Goal: Information Seeking & Learning: Check status

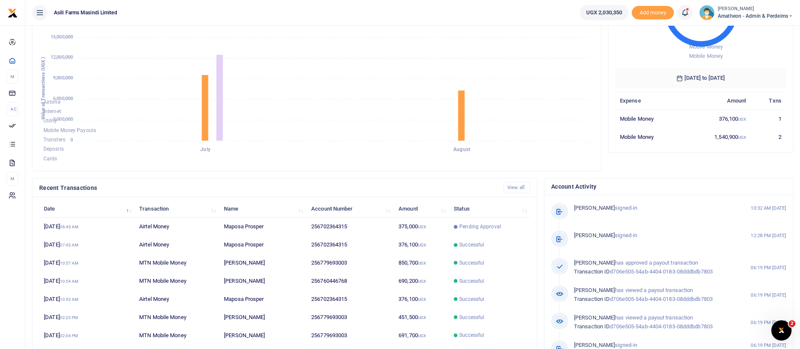
scroll to position [155, 0]
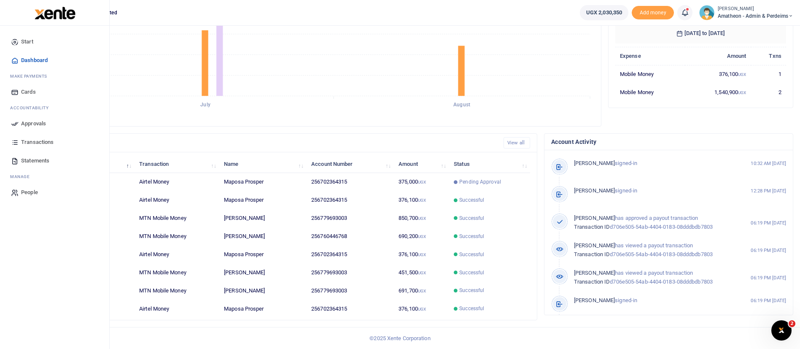
click at [40, 164] on span "Statements" at bounding box center [35, 160] width 28 height 8
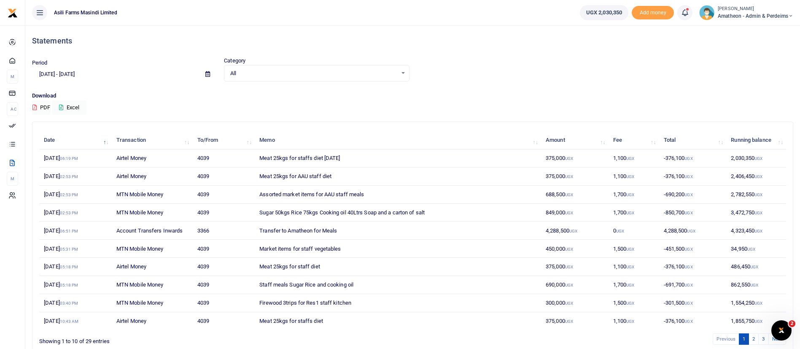
scroll to position [39, 0]
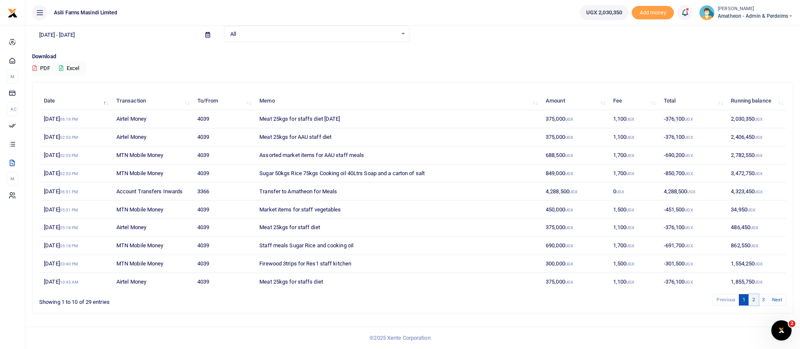
click at [752, 301] on link "2" at bounding box center [753, 299] width 10 height 11
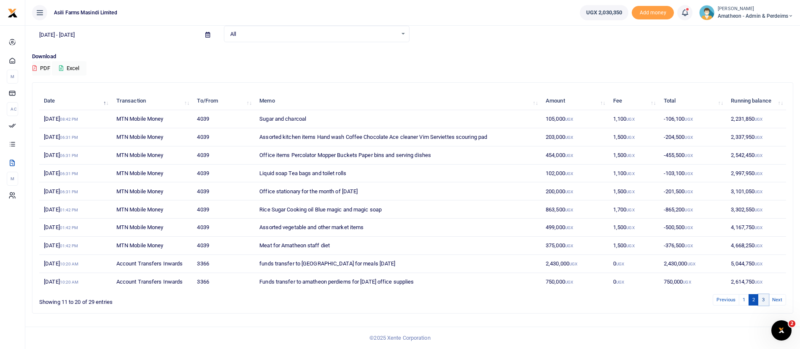
click at [762, 302] on link "3" at bounding box center [763, 299] width 10 height 11
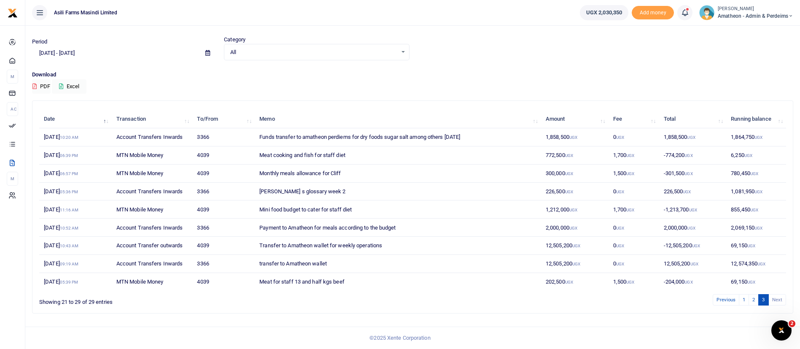
scroll to position [21, 0]
click at [776, 299] on li "Next" at bounding box center [777, 299] width 17 height 11
click at [756, 301] on link "2" at bounding box center [753, 299] width 10 height 11
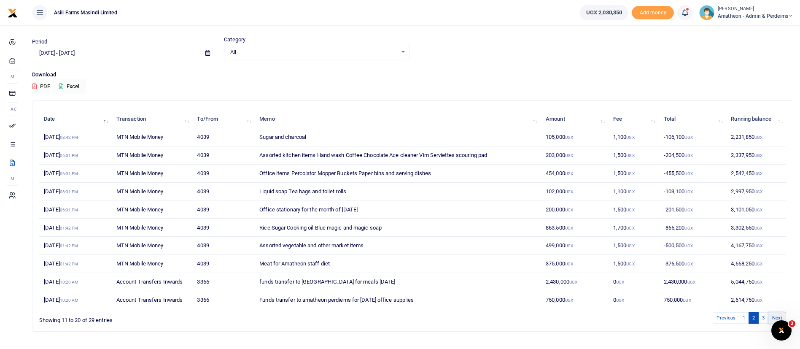
click at [772, 318] on link "Next" at bounding box center [777, 317] width 18 height 11
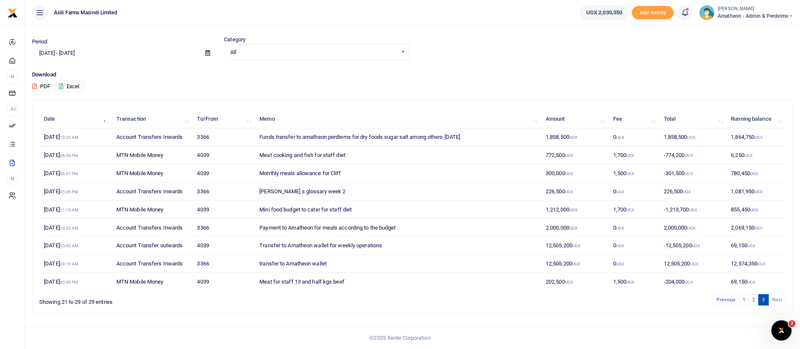
click at [776, 299] on li "Next" at bounding box center [777, 299] width 17 height 11
click at [756, 299] on link "2" at bounding box center [753, 299] width 10 height 11
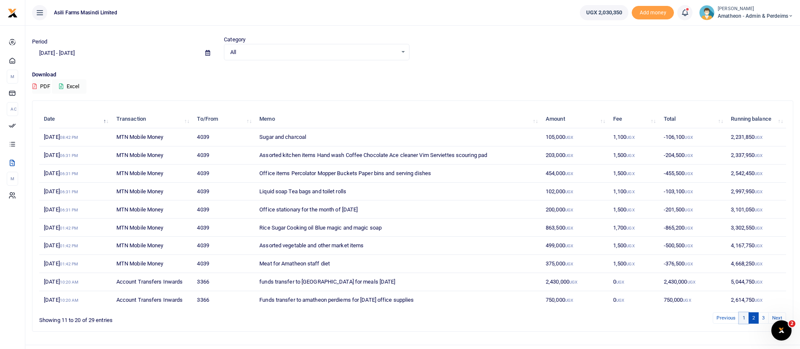
click at [743, 315] on link "1" at bounding box center [744, 317] width 10 height 11
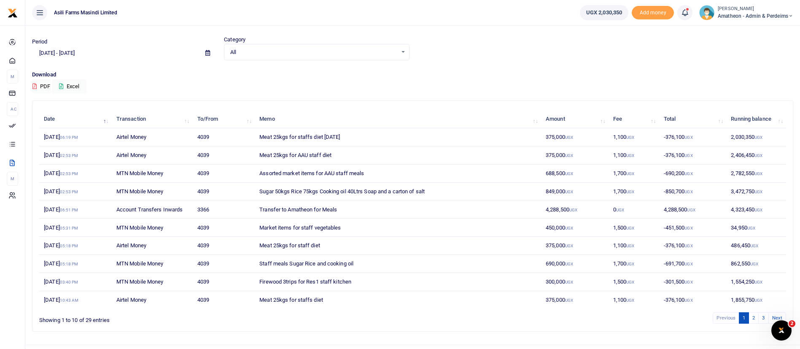
click at [733, 15] on span "Amatheon - Admin & Perdeims" at bounding box center [755, 16] width 75 height 8
click at [744, 28] on link "Switch accounts" at bounding box center [761, 31] width 67 height 12
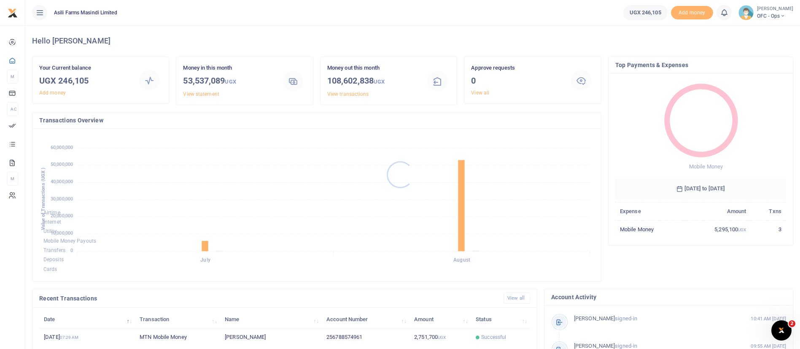
scroll to position [155, 0]
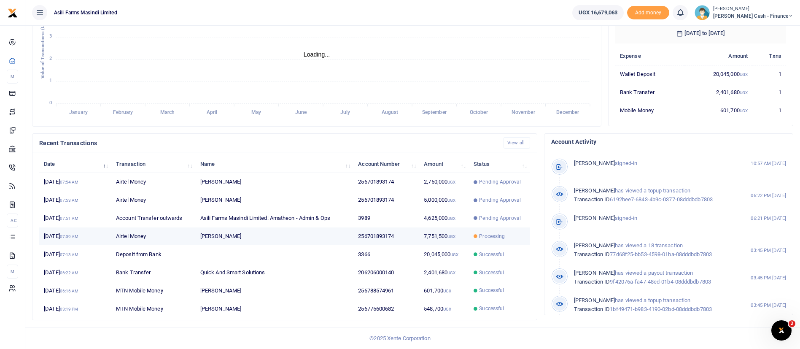
click at [444, 237] on td "7,751,500 UGX" at bounding box center [444, 236] width 50 height 18
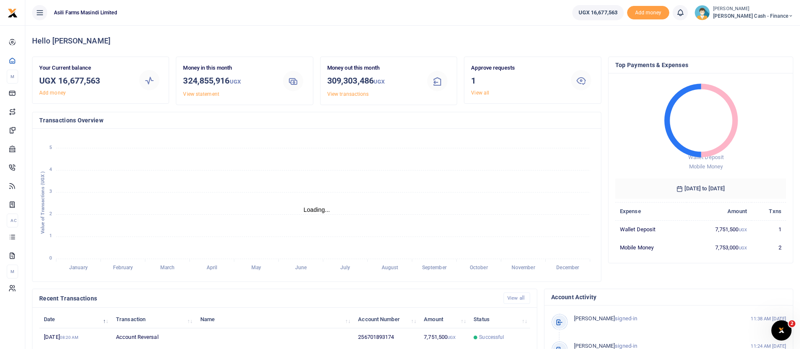
scroll to position [155, 0]
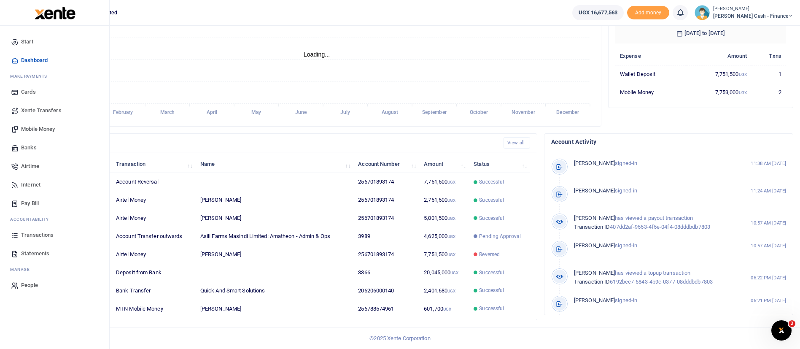
click at [41, 253] on span "Statements" at bounding box center [35, 253] width 28 height 8
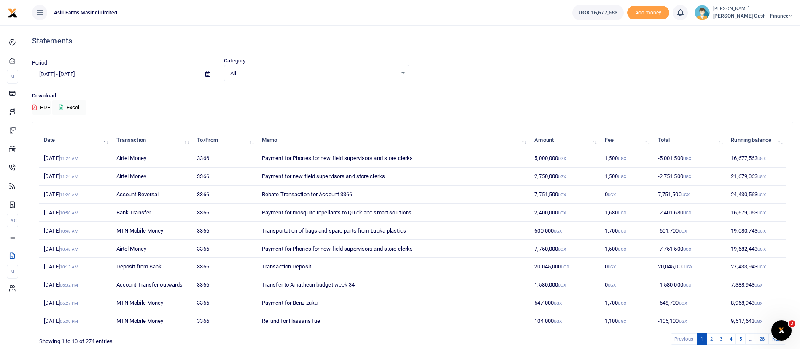
scroll to position [39, 0]
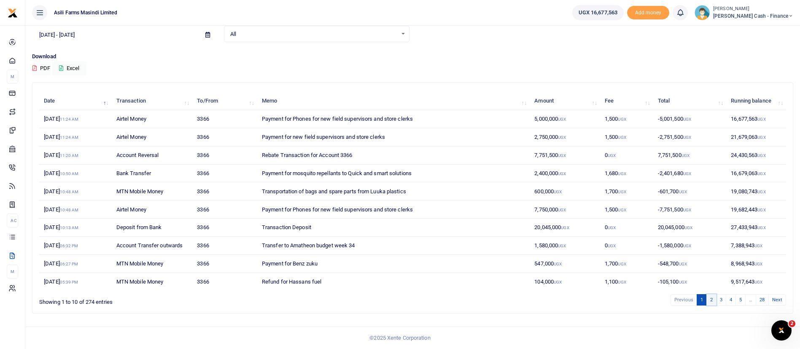
click at [712, 303] on link "2" at bounding box center [711, 299] width 10 height 11
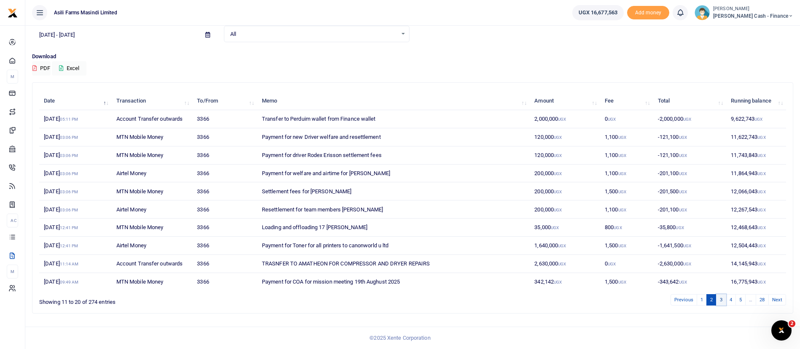
click at [723, 303] on link "3" at bounding box center [721, 299] width 10 height 11
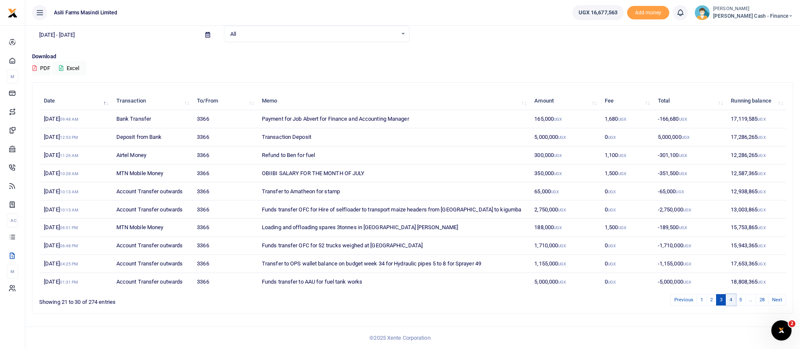
click at [735, 298] on link "4" at bounding box center [731, 299] width 10 height 11
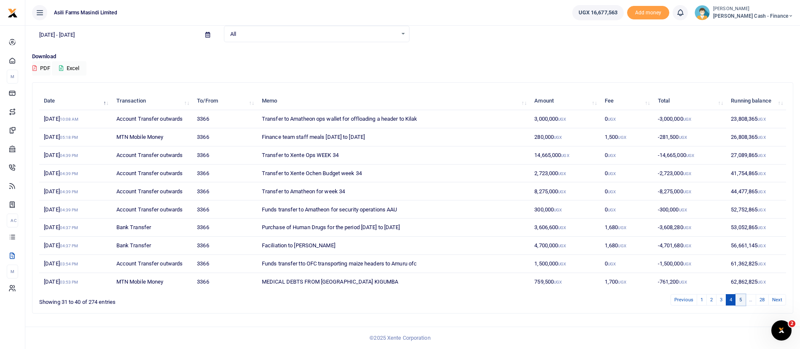
click at [743, 299] on link "5" at bounding box center [740, 299] width 10 height 11
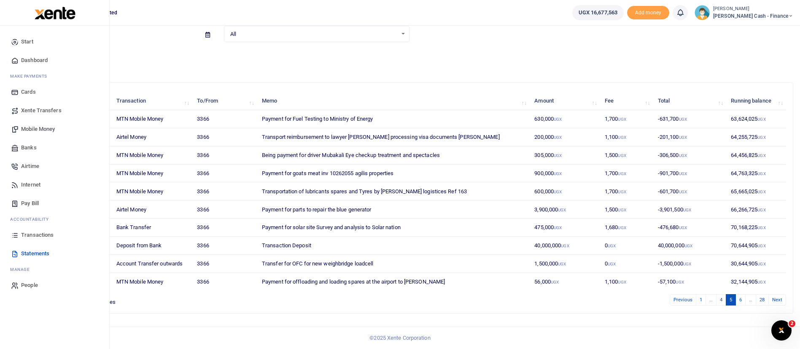
click at [47, 10] on img at bounding box center [55, 13] width 41 height 13
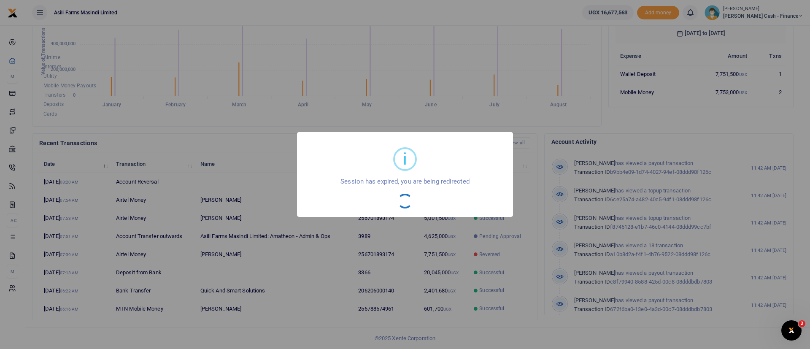
scroll to position [10, 10]
